Goal: Book appointment/travel/reservation

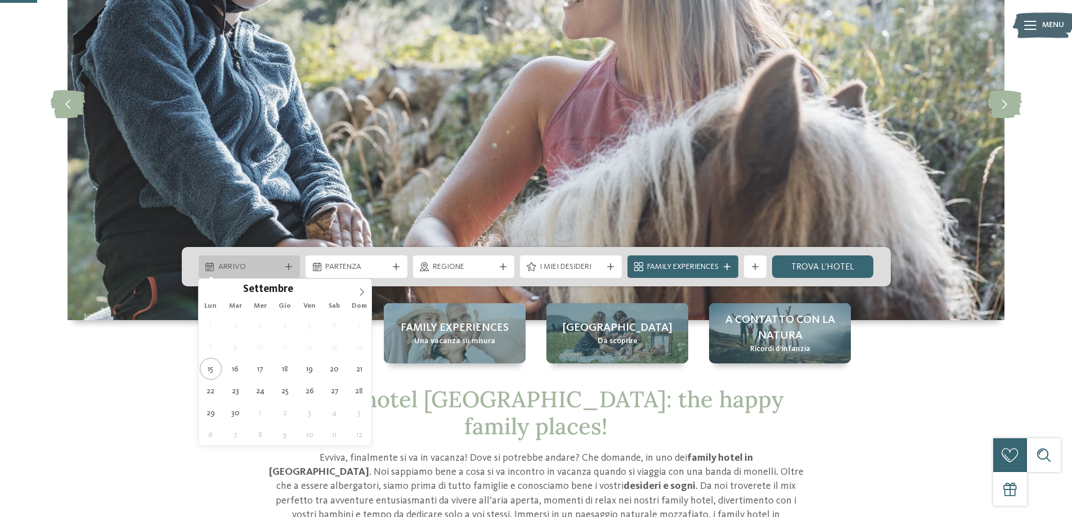
click at [249, 272] on span "Arrivo" at bounding box center [249, 267] width 62 height 11
click at [361, 290] on icon at bounding box center [362, 292] width 8 height 8
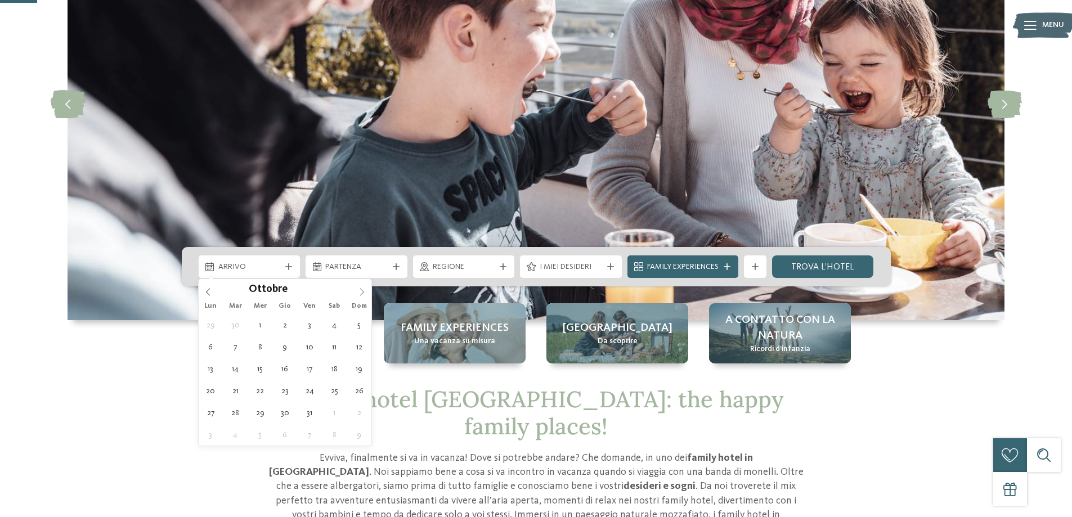
click at [360, 290] on icon at bounding box center [362, 292] width 8 height 8
type input "****"
click at [360, 290] on icon at bounding box center [362, 292] width 8 height 8
click at [359, 290] on icon at bounding box center [362, 292] width 8 height 8
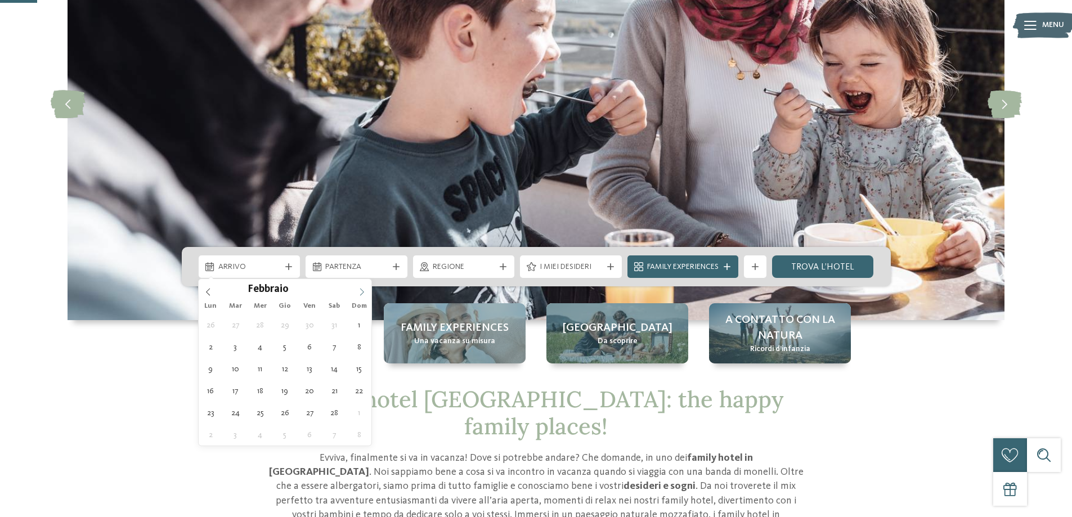
click at [359, 290] on icon at bounding box center [362, 292] width 8 height 8
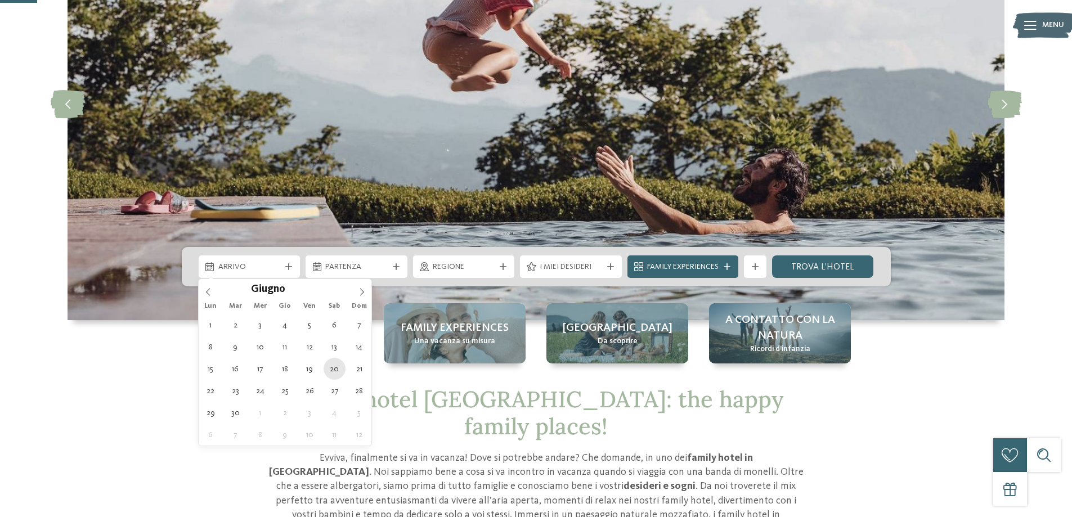
type div "[DATE]"
type input "****"
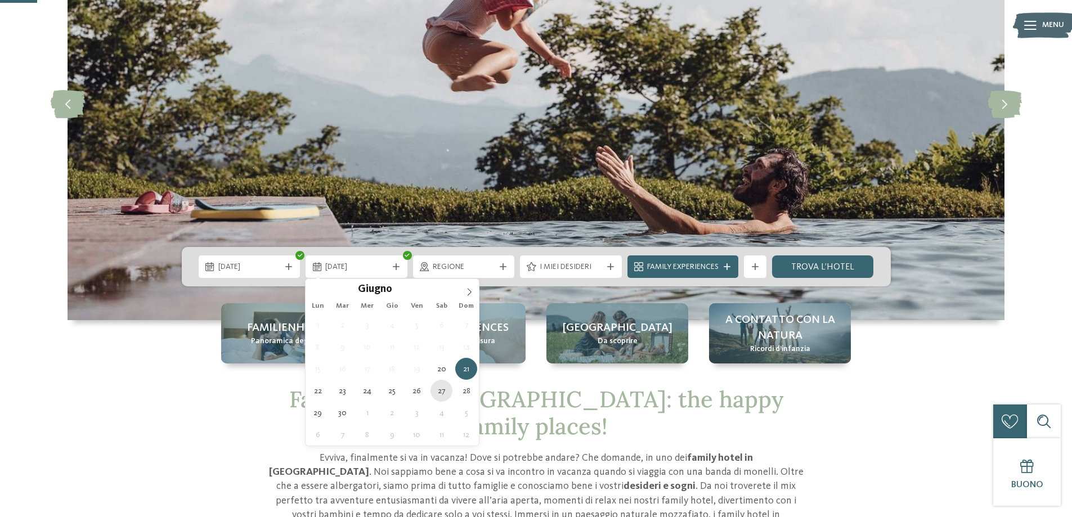
type div "[DATE]"
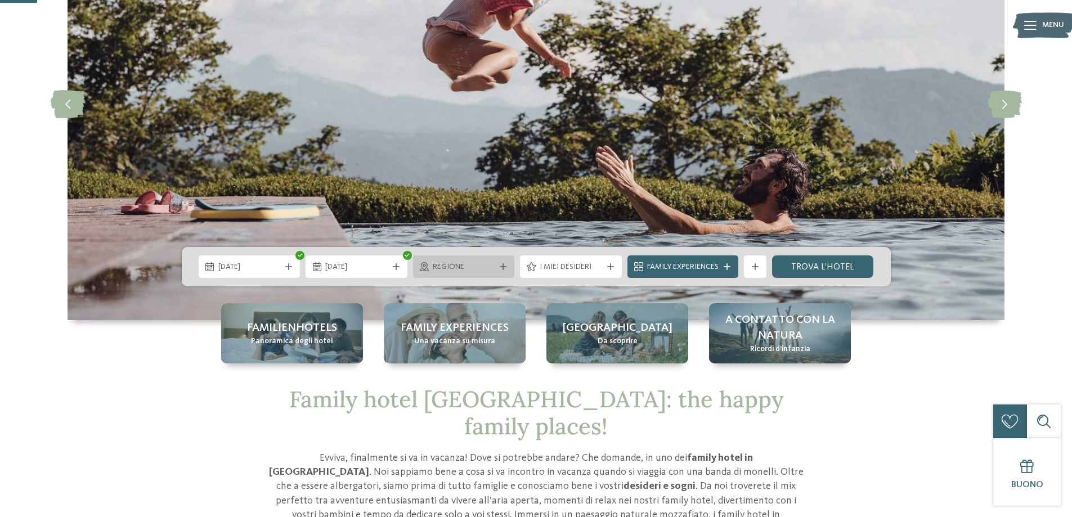
click at [485, 264] on span "Regione" at bounding box center [464, 267] width 62 height 11
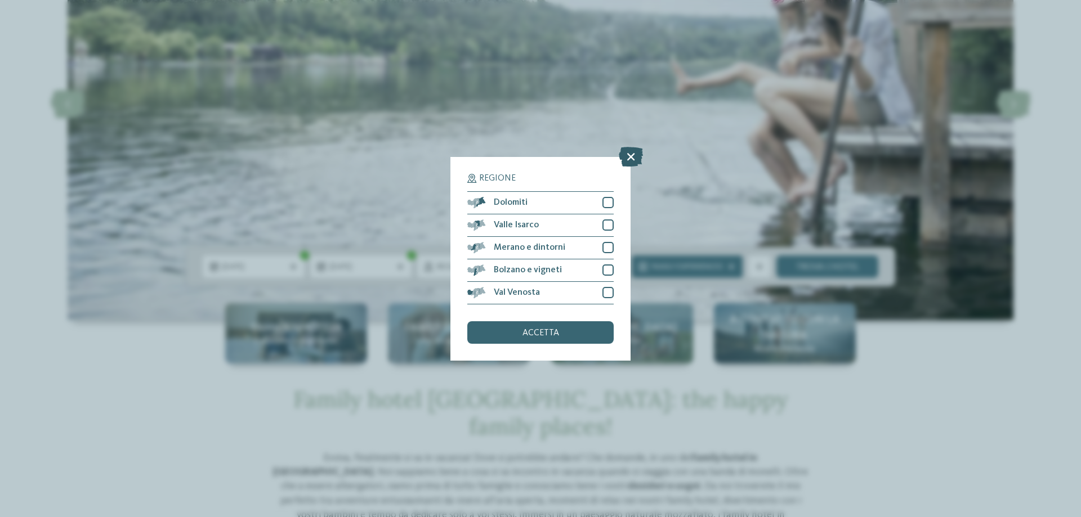
click at [629, 154] on icon at bounding box center [631, 156] width 24 height 20
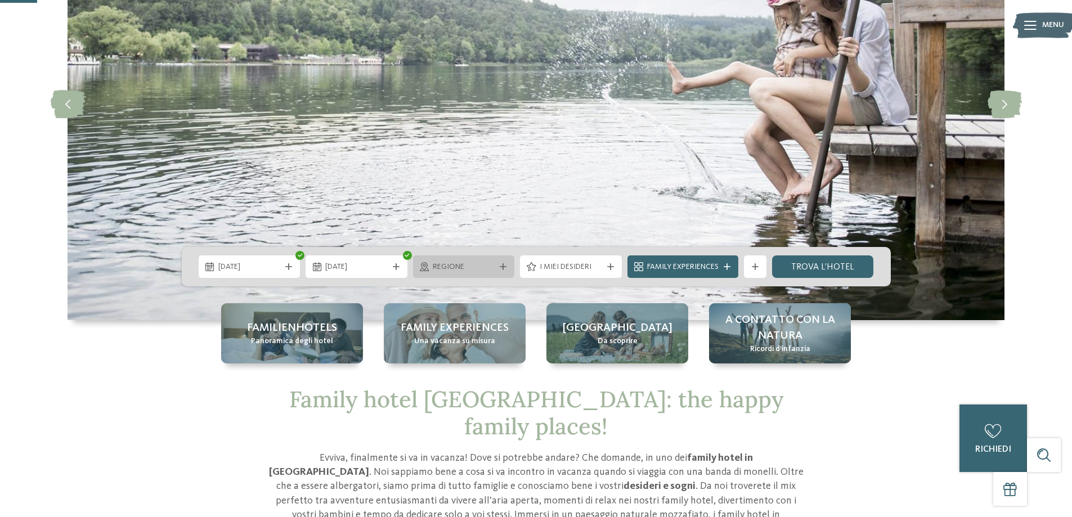
click at [479, 268] on span "Regione" at bounding box center [464, 267] width 62 height 11
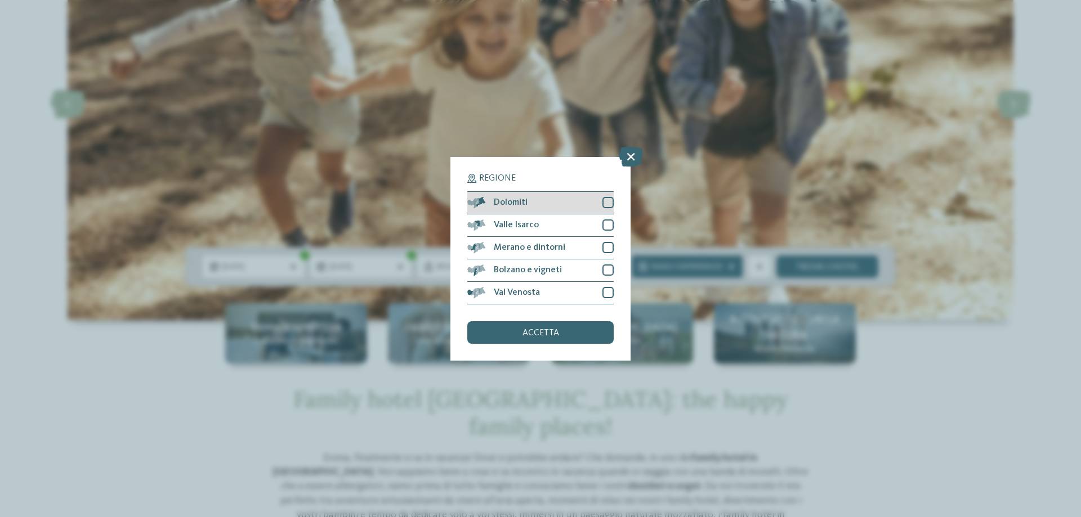
click at [611, 201] on div at bounding box center [607, 202] width 11 height 11
click at [549, 333] on span "accetta" at bounding box center [540, 333] width 37 height 9
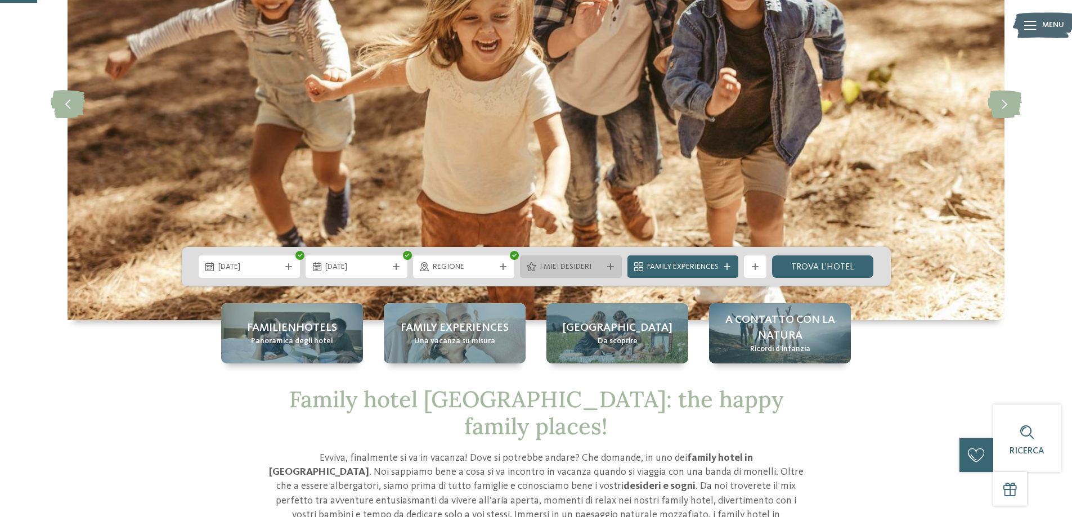
click at [607, 266] on icon at bounding box center [610, 266] width 7 height 7
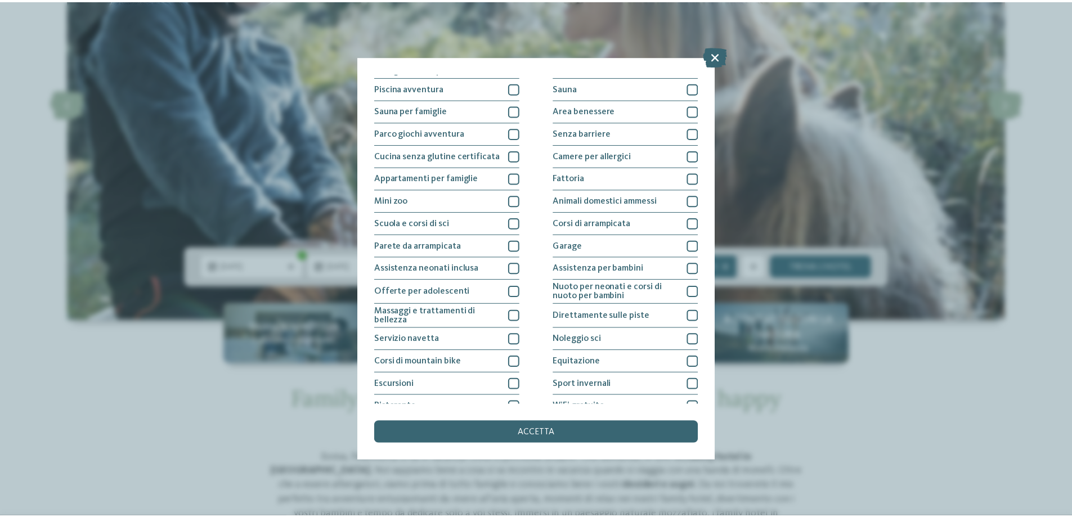
scroll to position [74, 0]
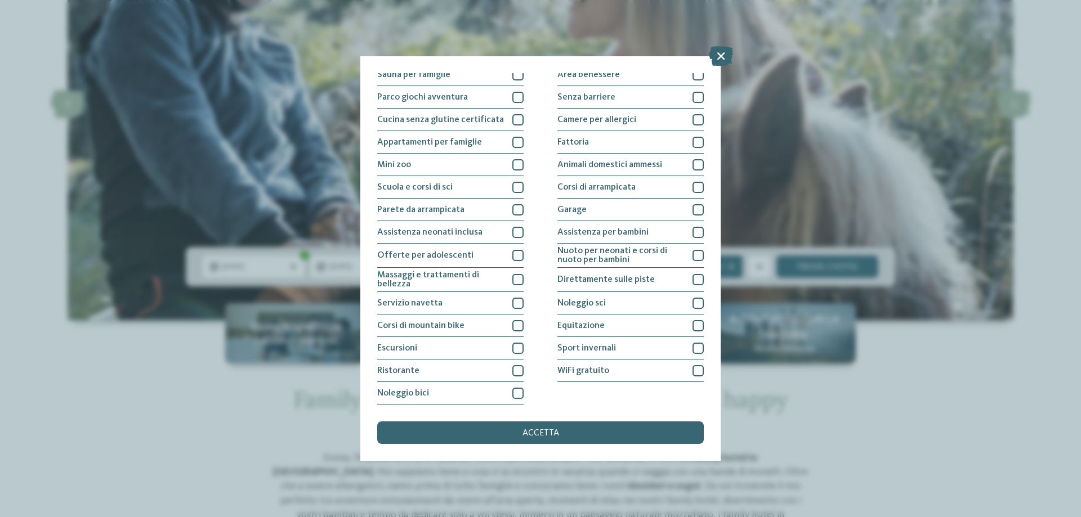
click at [718, 61] on icon at bounding box center [721, 56] width 24 height 20
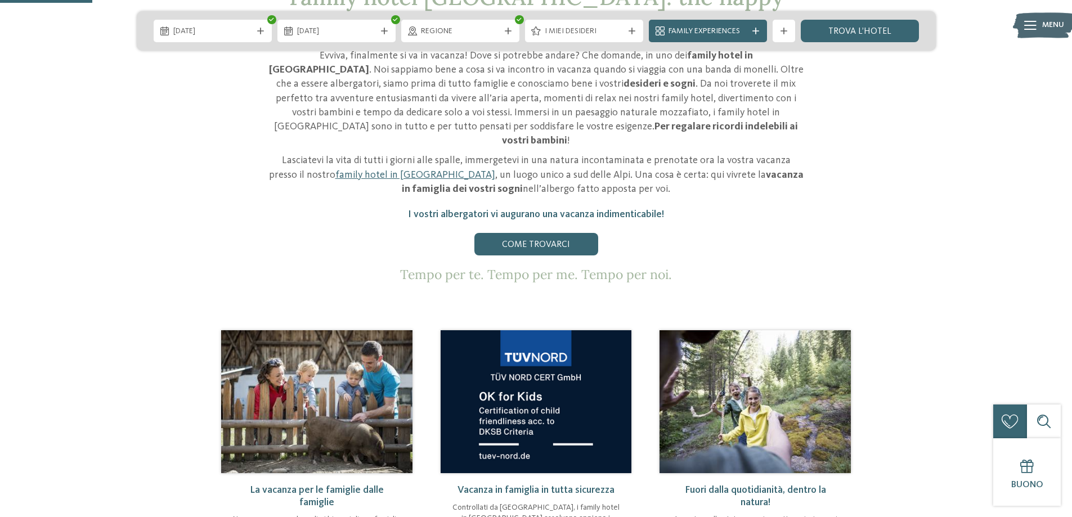
scroll to position [788, 0]
